Goal: Information Seeking & Learning: Check status

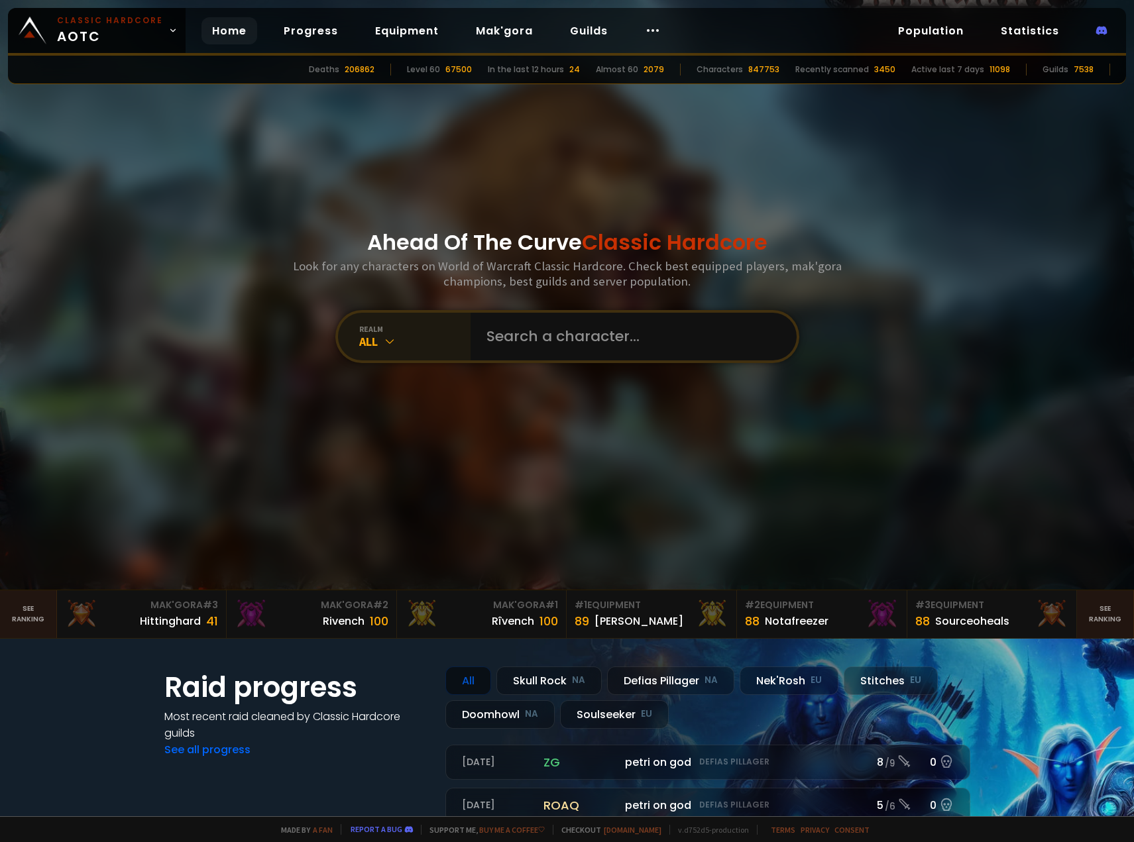
click at [423, 329] on div "realm" at bounding box center [414, 329] width 111 height 10
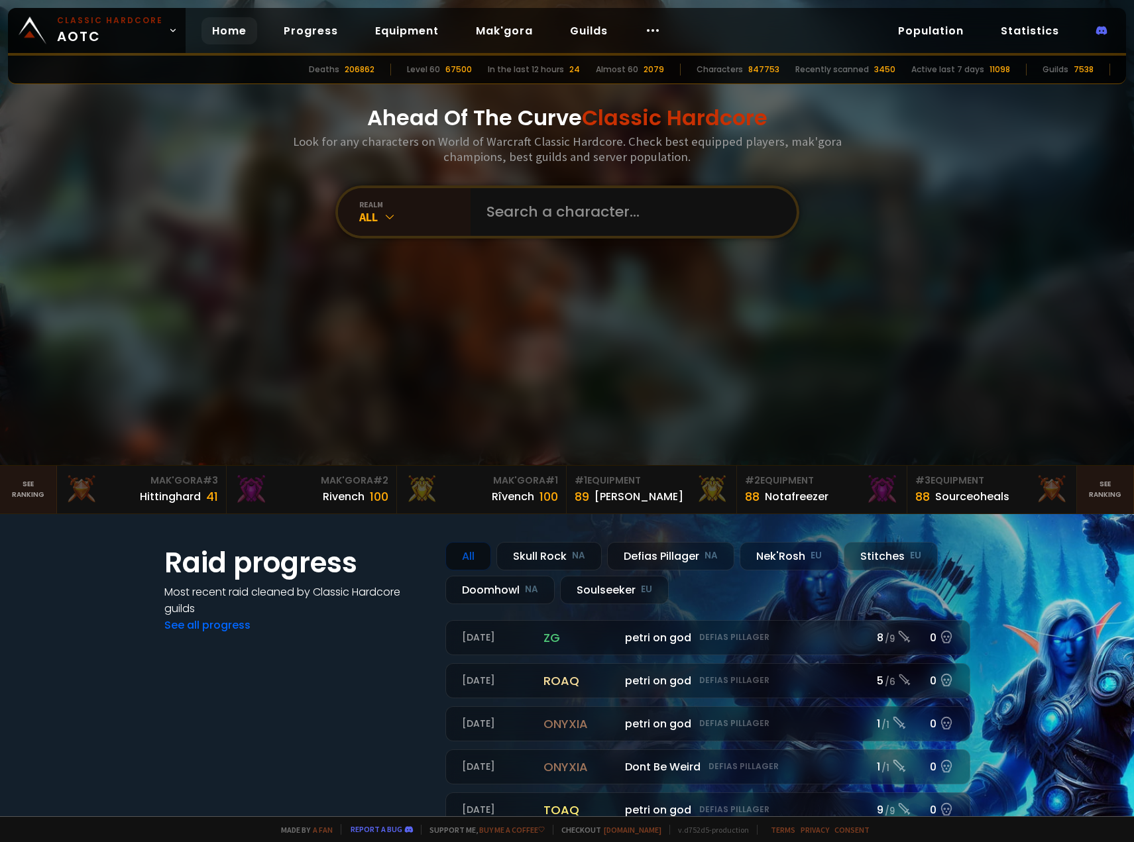
scroll to position [133, 0]
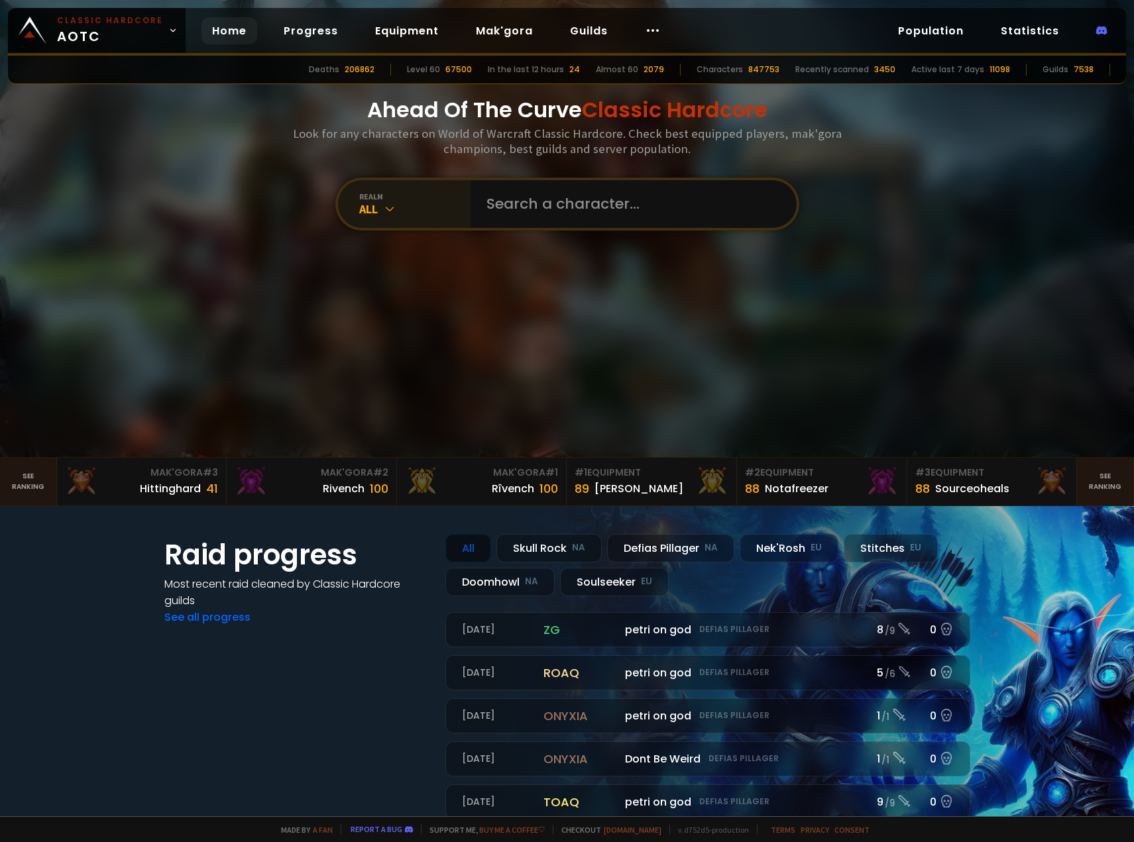
click at [400, 211] on div "All" at bounding box center [414, 208] width 111 height 15
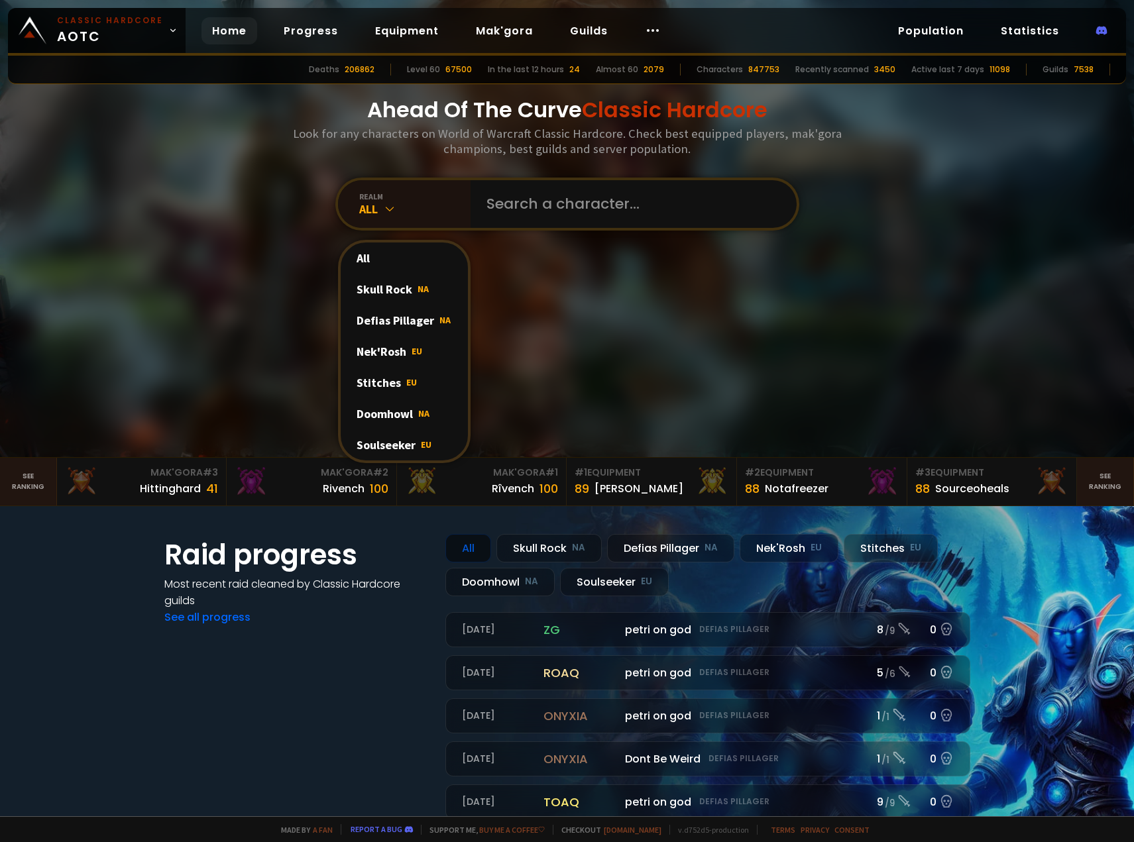
click at [388, 443] on div "Soulseeker EU" at bounding box center [404, 444] width 127 height 31
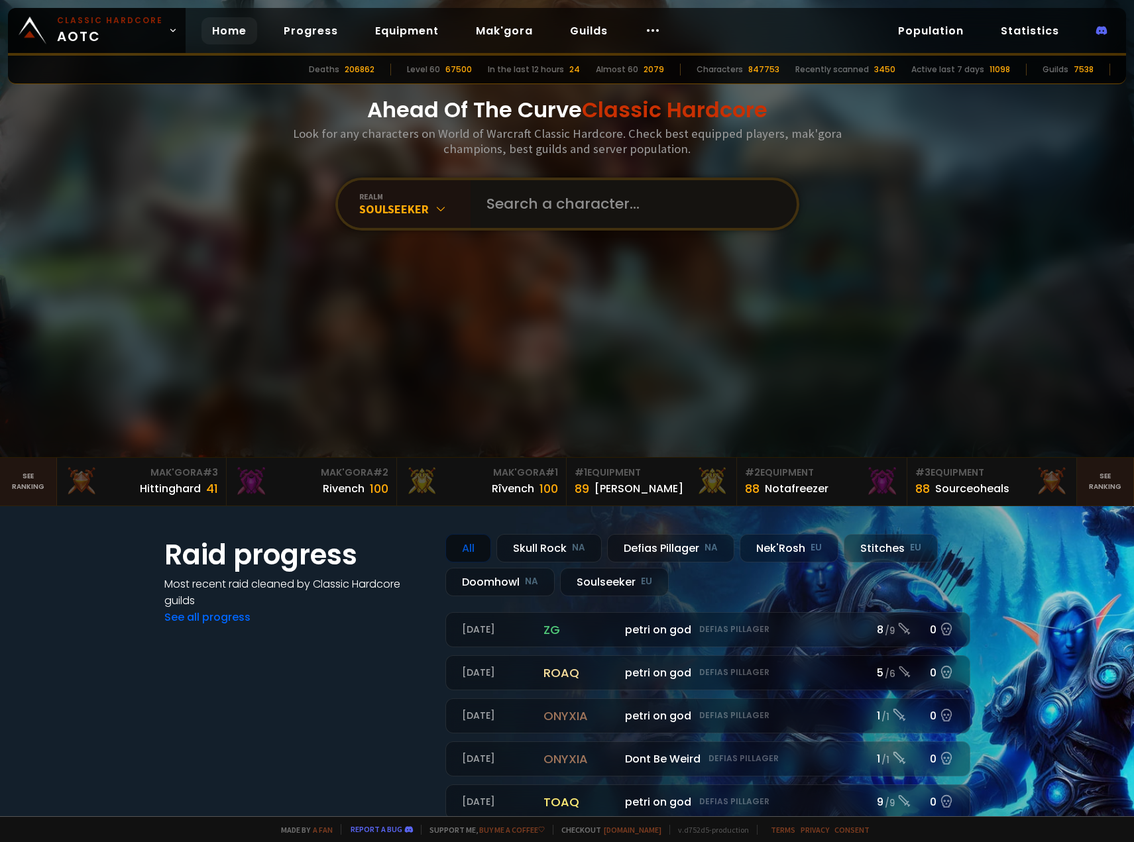
click at [507, 197] on input "text" at bounding box center [629, 204] width 302 height 48
type input "Vercors"
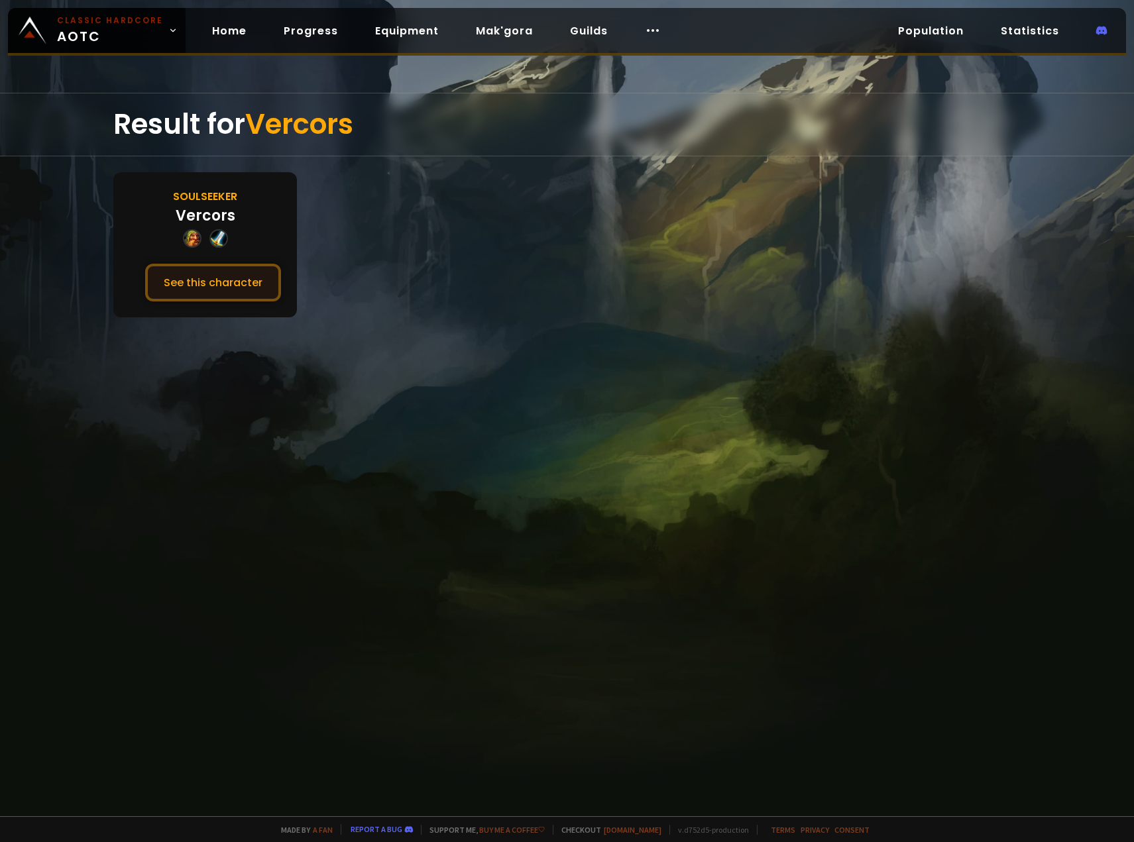
click at [226, 274] on button "See this character" at bounding box center [213, 283] width 136 height 38
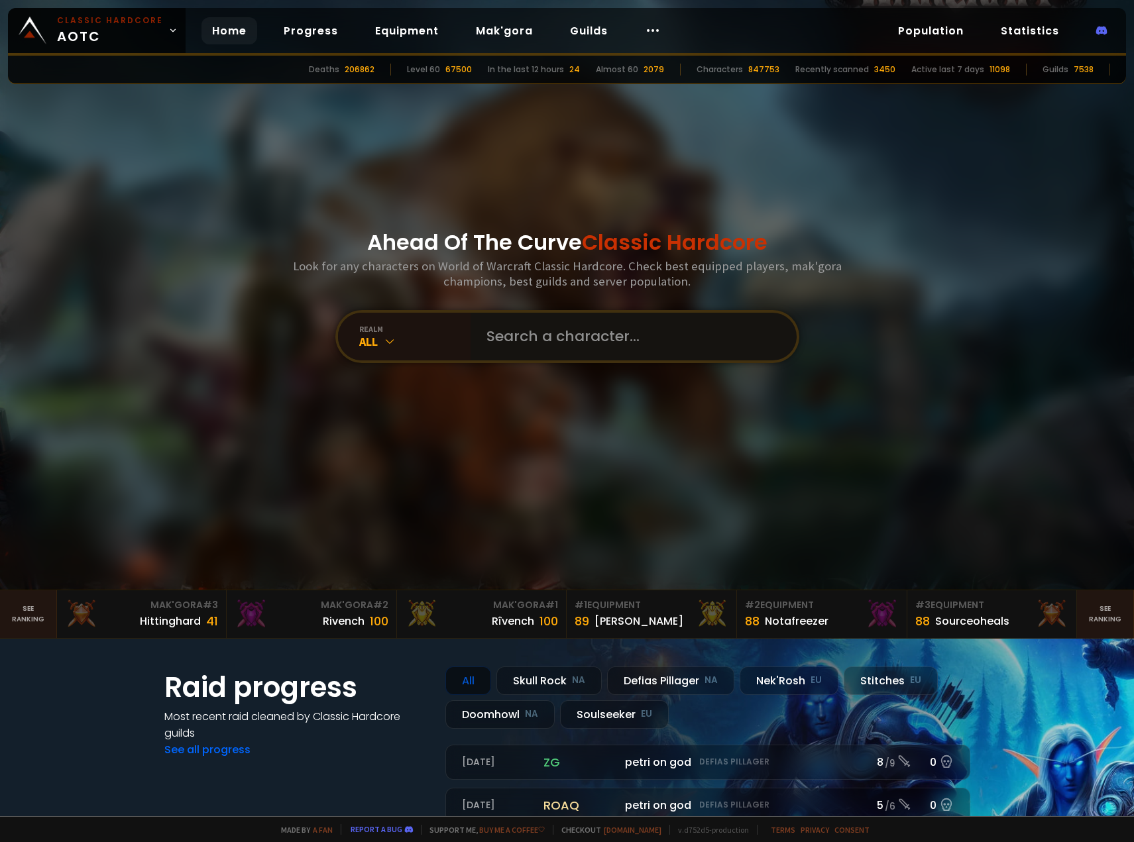
click at [567, 350] on input "text" at bounding box center [629, 337] width 302 height 48
type input "Prostatis"
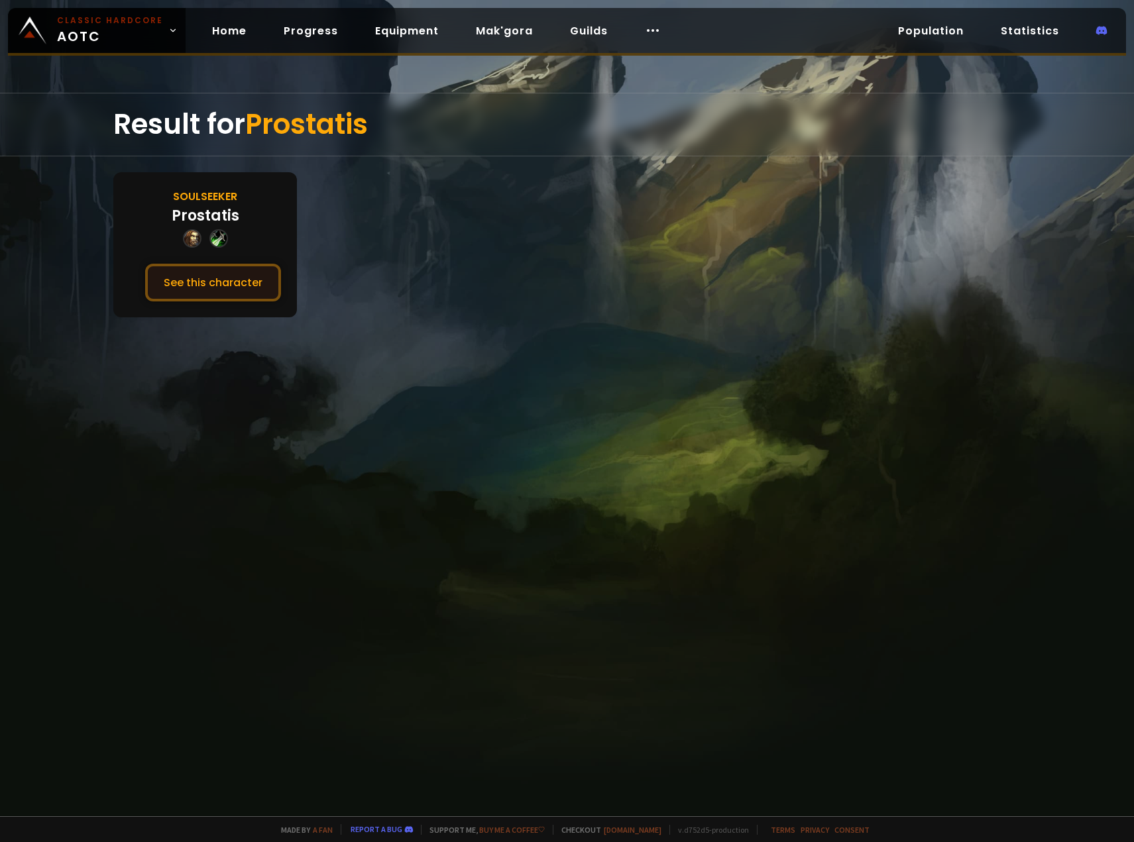
click at [243, 278] on button "See this character" at bounding box center [213, 283] width 136 height 38
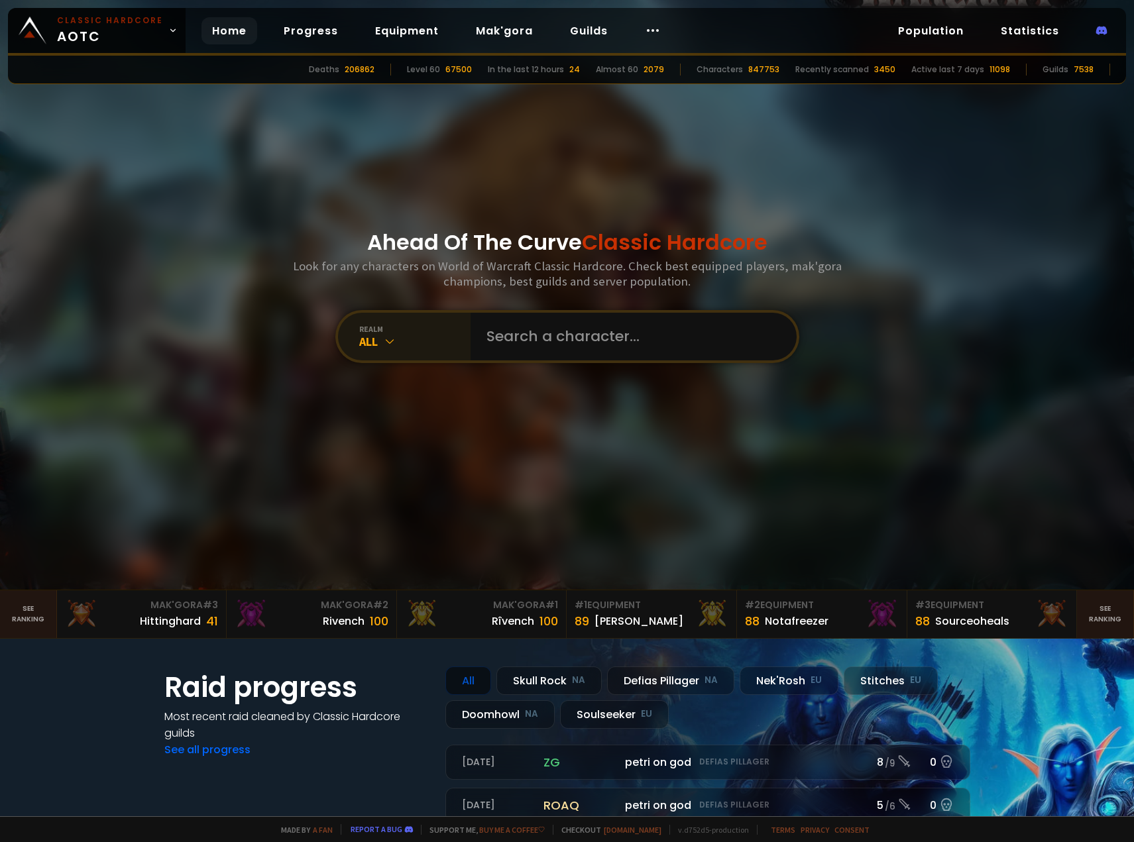
click at [429, 342] on div "All" at bounding box center [414, 341] width 111 height 15
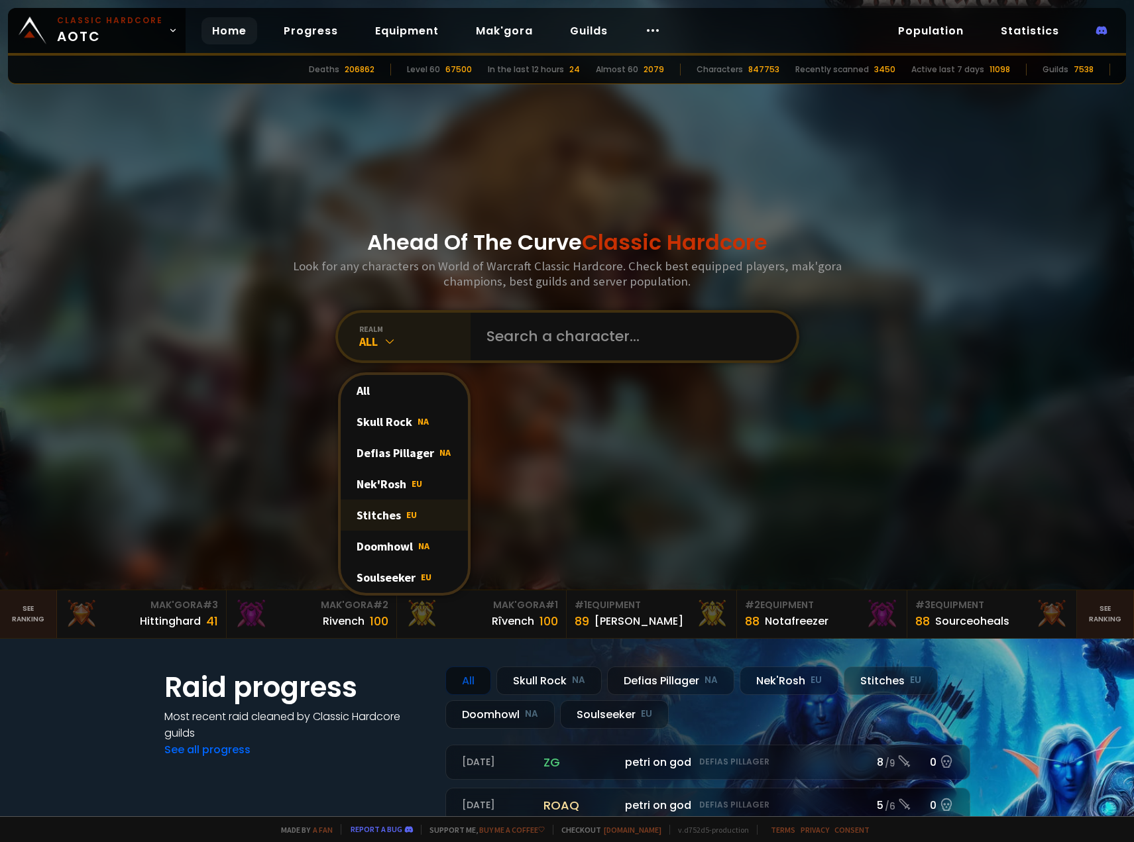
click at [406, 510] on span "EU" at bounding box center [411, 515] width 11 height 12
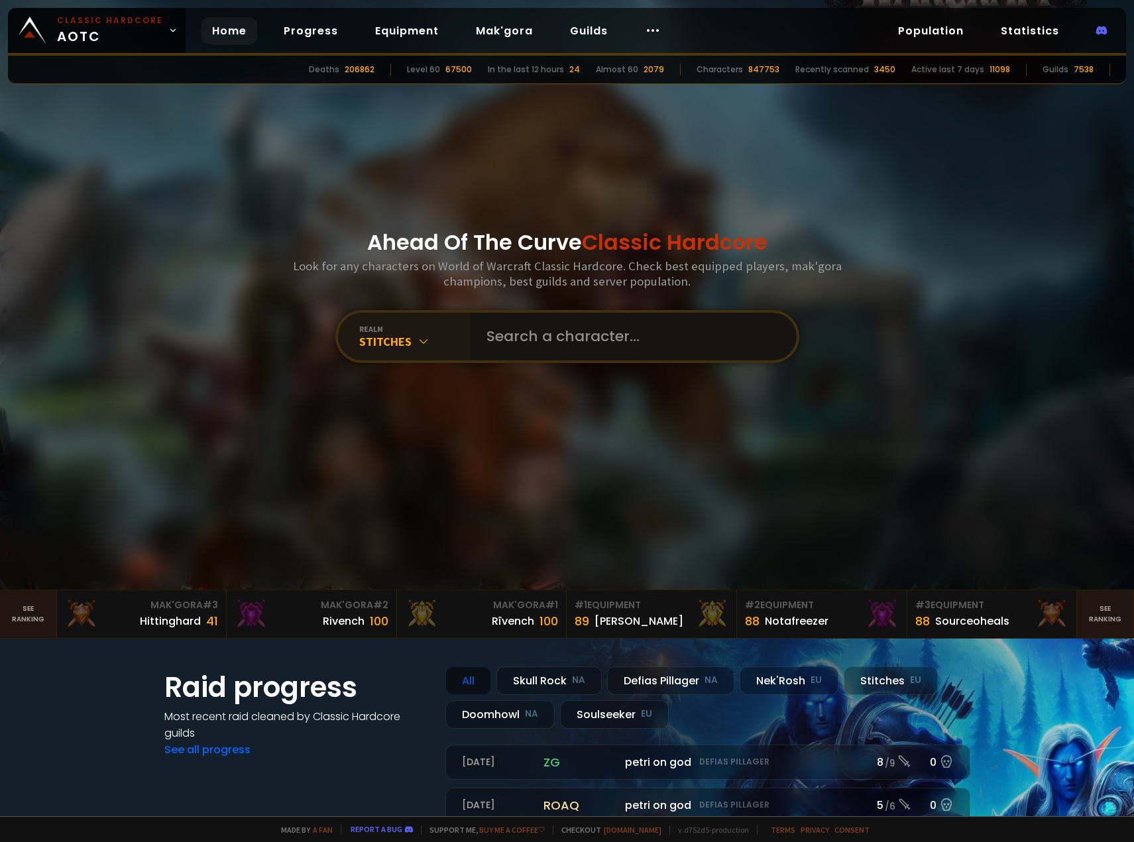
click at [506, 329] on input "text" at bounding box center [629, 337] width 302 height 48
type input "[DEMOGRAPHIC_DATA]"
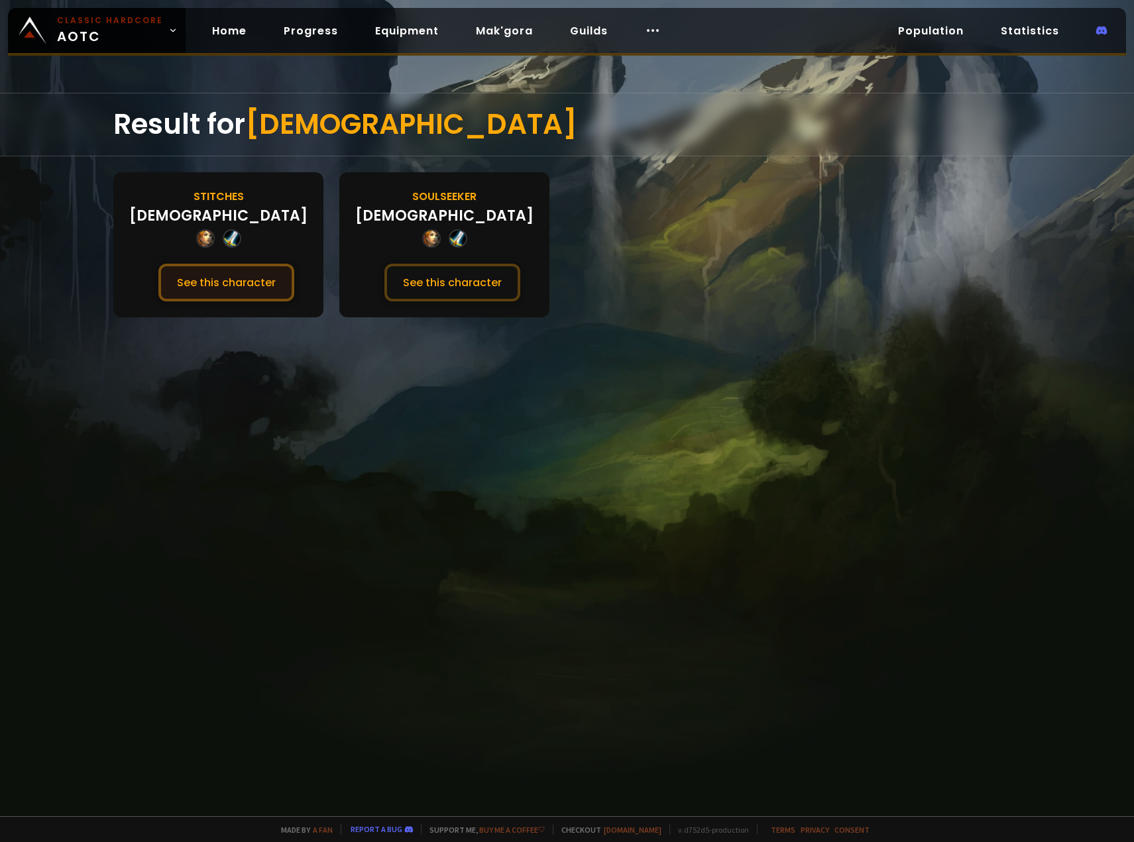
click at [224, 278] on button "See this character" at bounding box center [226, 283] width 136 height 38
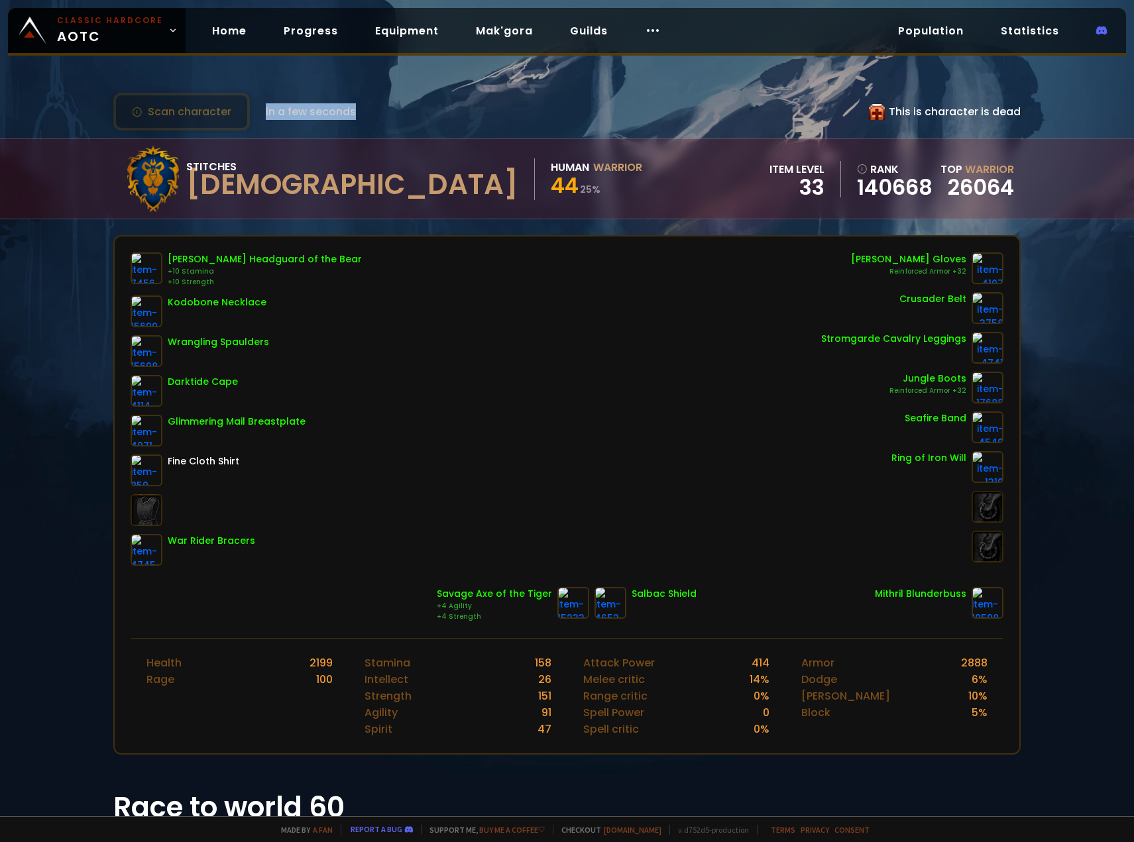
drag, startPoint x: 261, startPoint y: 113, endPoint x: 561, endPoint y: 138, distance: 301.1
click at [555, 136] on div "Scan character in a few seconds This is character is dead Stitches Ashkap Human…" at bounding box center [567, 408] width 1134 height 816
click at [672, 167] on div "Stitches Ashkap Human Warrior 44 25 % item level 33 rank 140668 Top Warrior 260…" at bounding box center [566, 179] width 907 height 80
click at [688, 174] on div "Stitches Ashkap Human Warrior 44 25 % item level 33 rank 140668 Top Warrior 260…" at bounding box center [566, 179] width 907 height 80
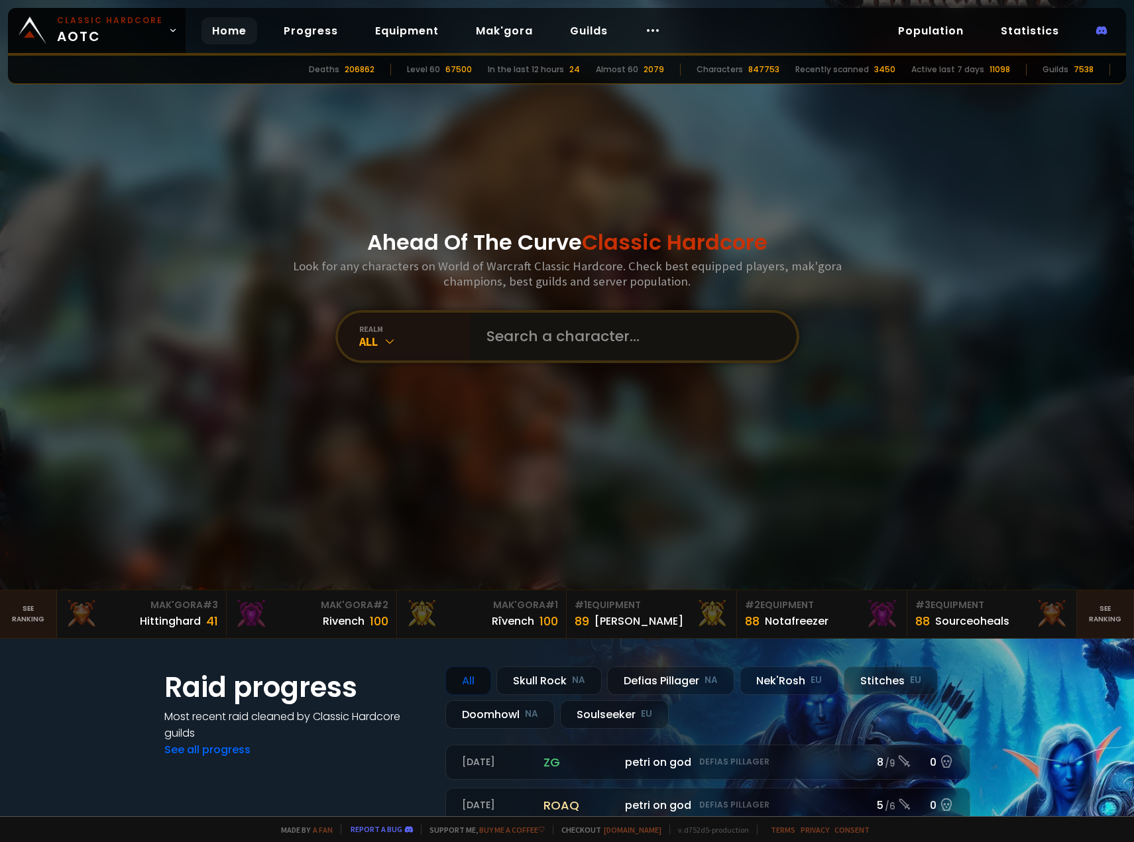
click at [570, 337] on input "text" at bounding box center [629, 337] width 302 height 48
type input "Prostatis"
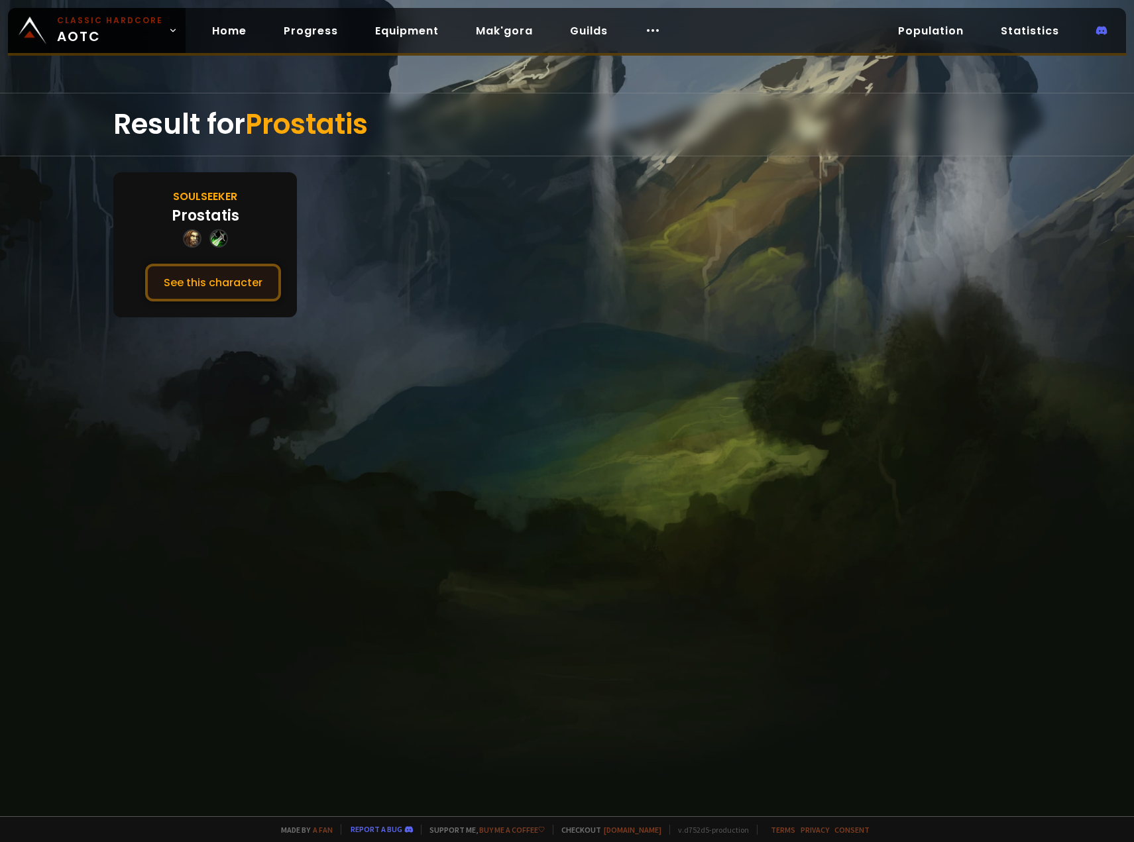
click at [252, 280] on button "See this character" at bounding box center [213, 283] width 136 height 38
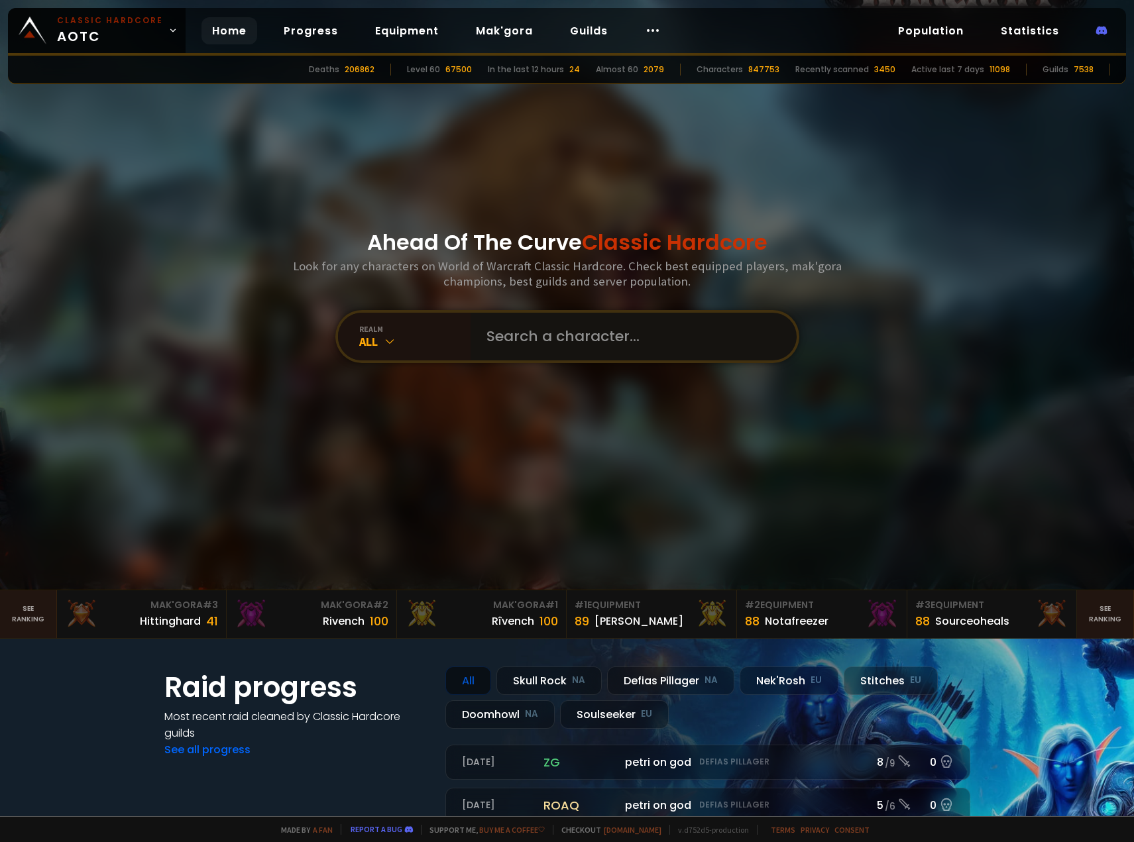
click at [557, 341] on input "text" at bounding box center [629, 337] width 302 height 48
type input "Vercors"
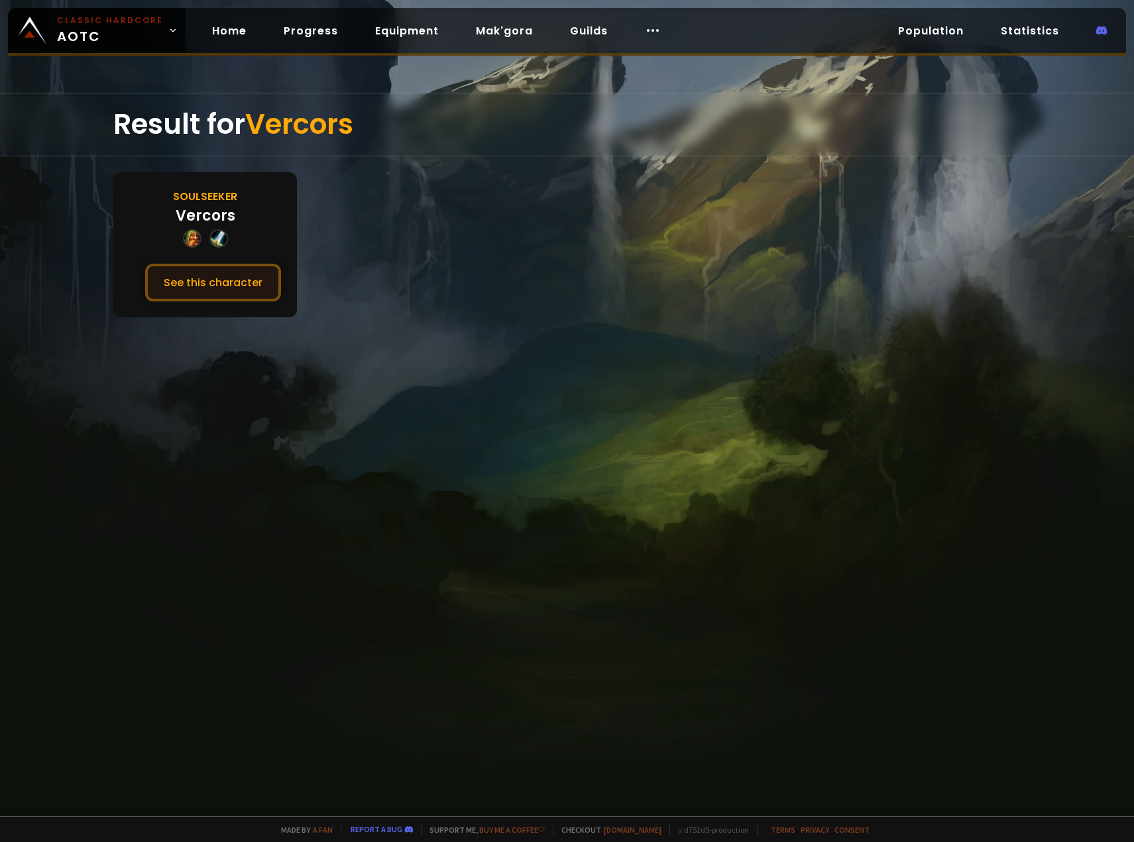
click at [190, 272] on button "See this character" at bounding box center [213, 283] width 136 height 38
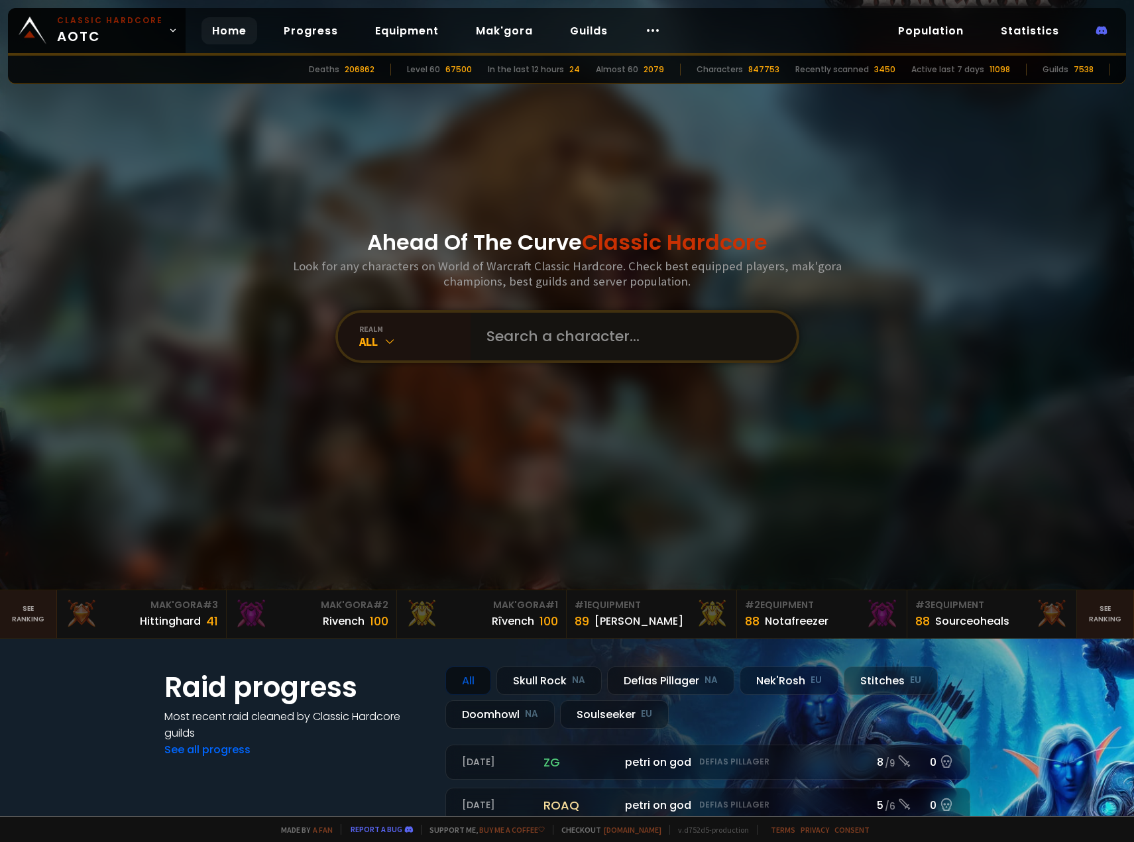
click at [533, 341] on input "text" at bounding box center [629, 337] width 302 height 48
type input "Avalanches"
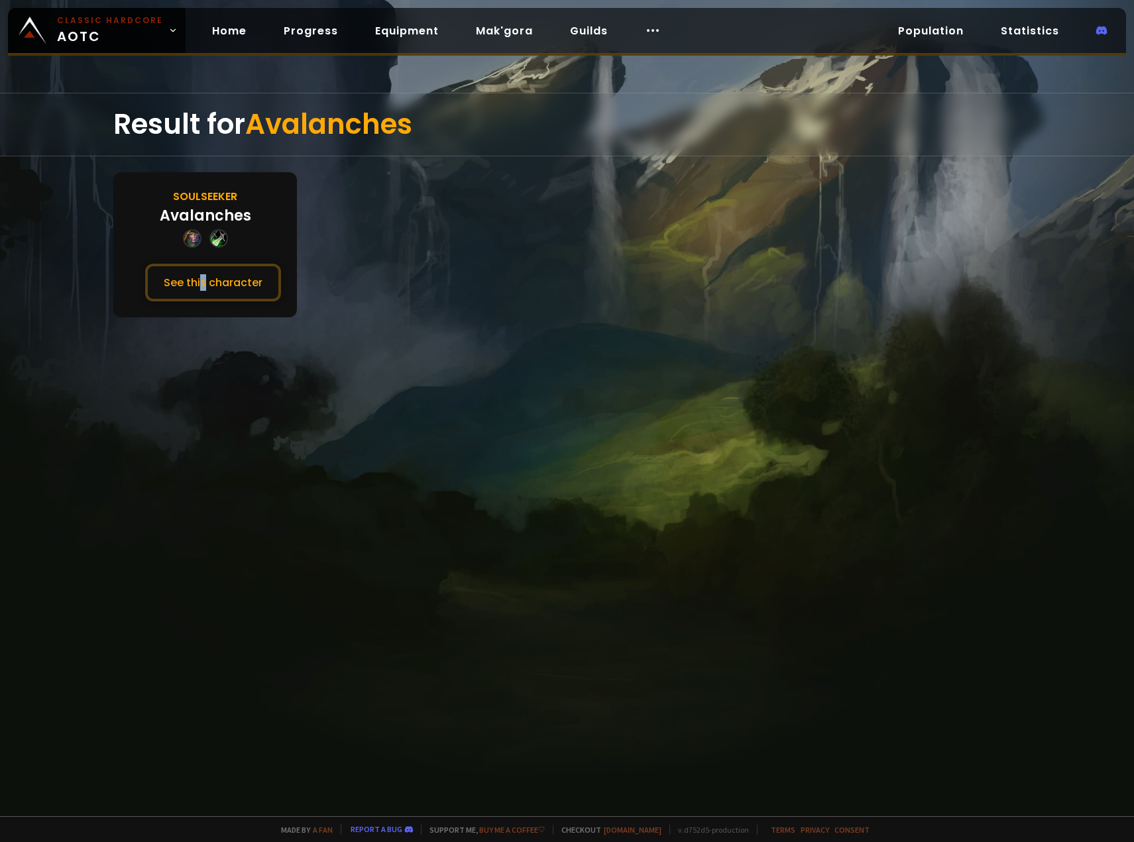
click at [202, 256] on div "Soulseeker Avalanches See this character" at bounding box center [205, 244] width 184 height 145
click at [197, 280] on button "See this character" at bounding box center [213, 283] width 136 height 38
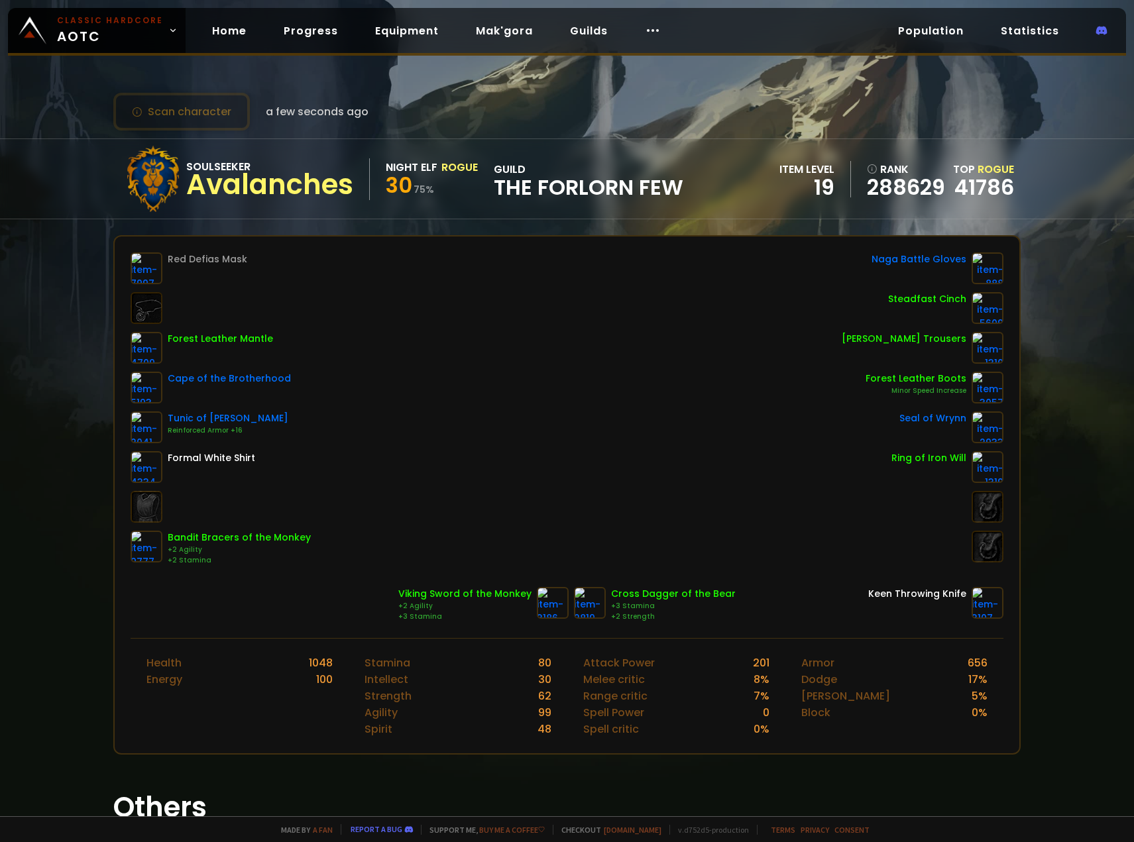
click at [51, 337] on div "Scan character a few seconds ago Soulseeker Avalanches Night Elf Rogue 30 75 % …" at bounding box center [567, 408] width 1134 height 816
